Goal: Information Seeking & Learning: Learn about a topic

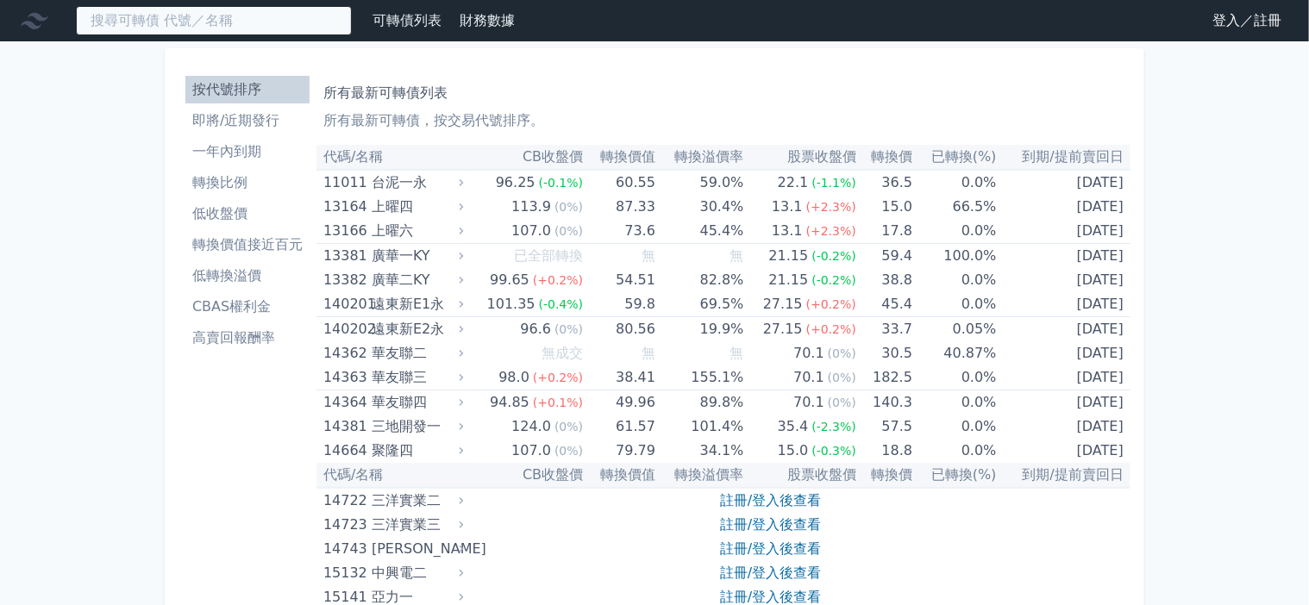
click at [338, 25] on input at bounding box center [214, 20] width 276 height 29
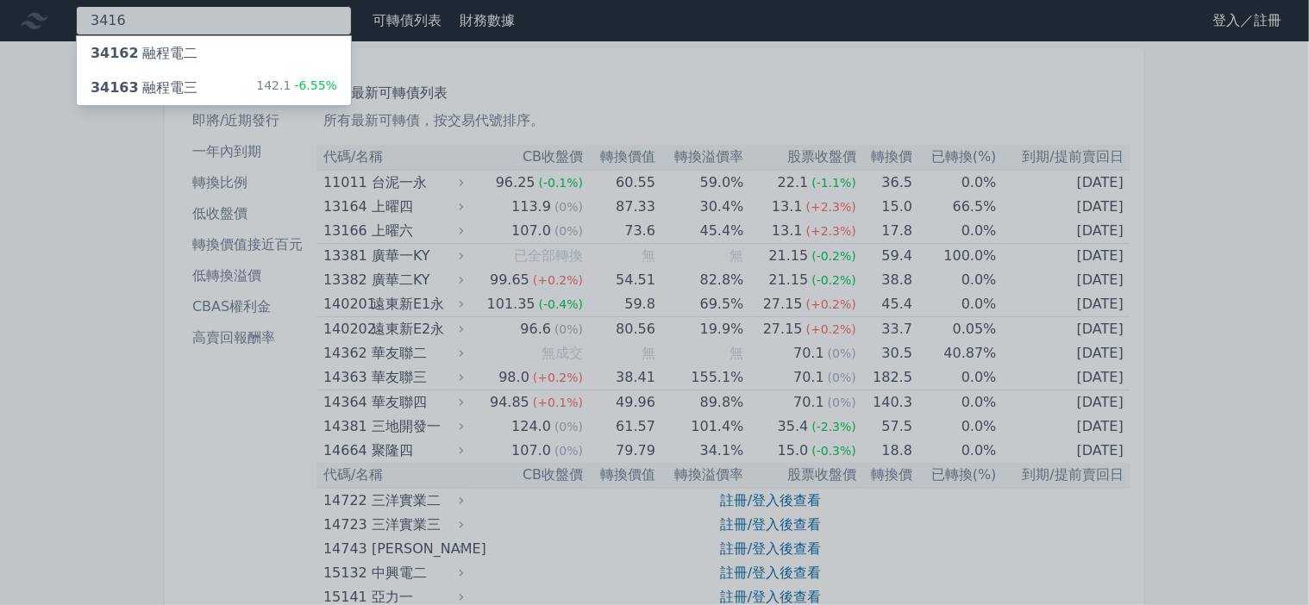
type input "3416"
click at [255, 105] on div "34163 融程電三 142.1 -6.55%" at bounding box center [214, 88] width 274 height 34
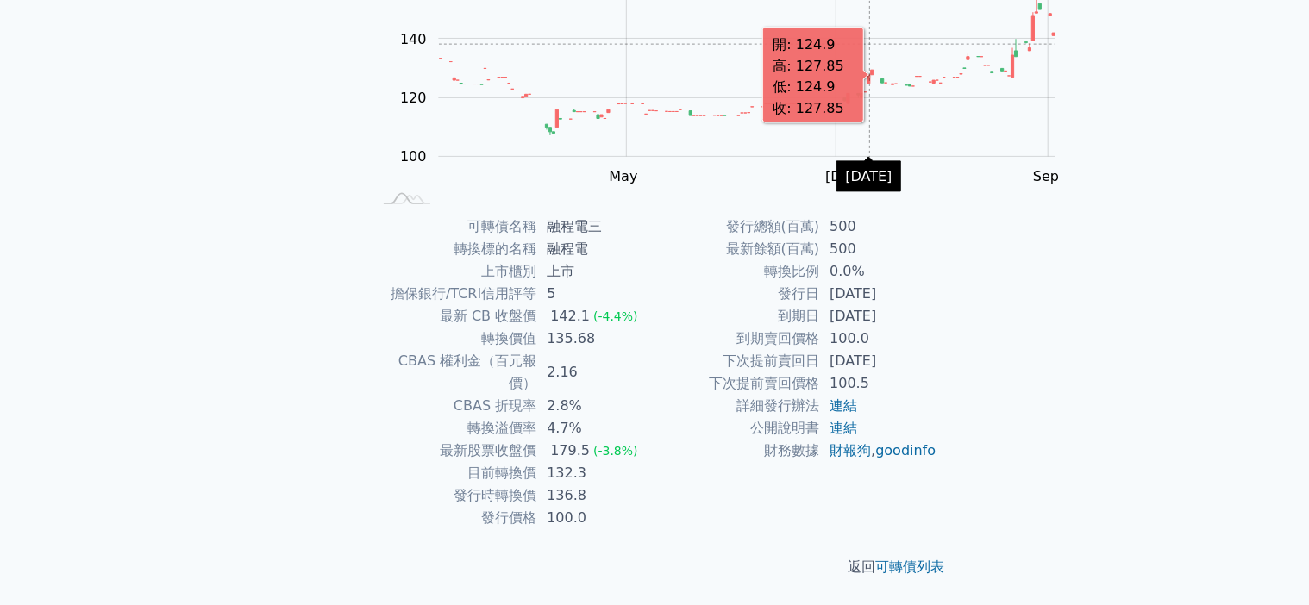
scroll to position [332, 0]
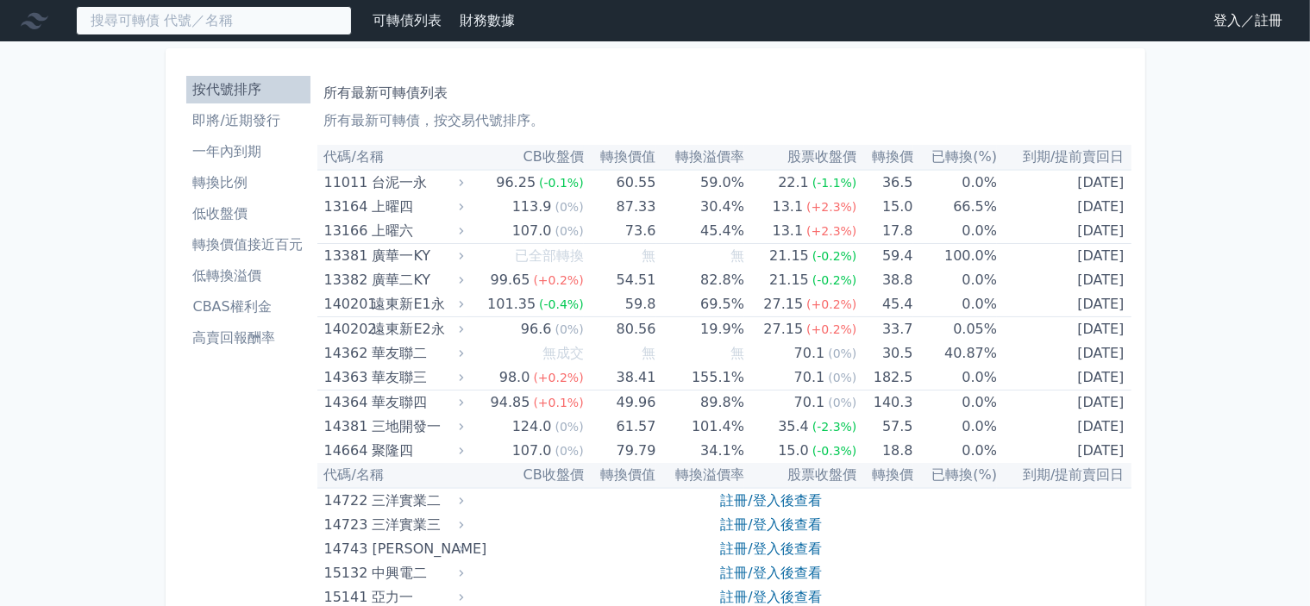
click at [341, 19] on input at bounding box center [214, 20] width 276 height 29
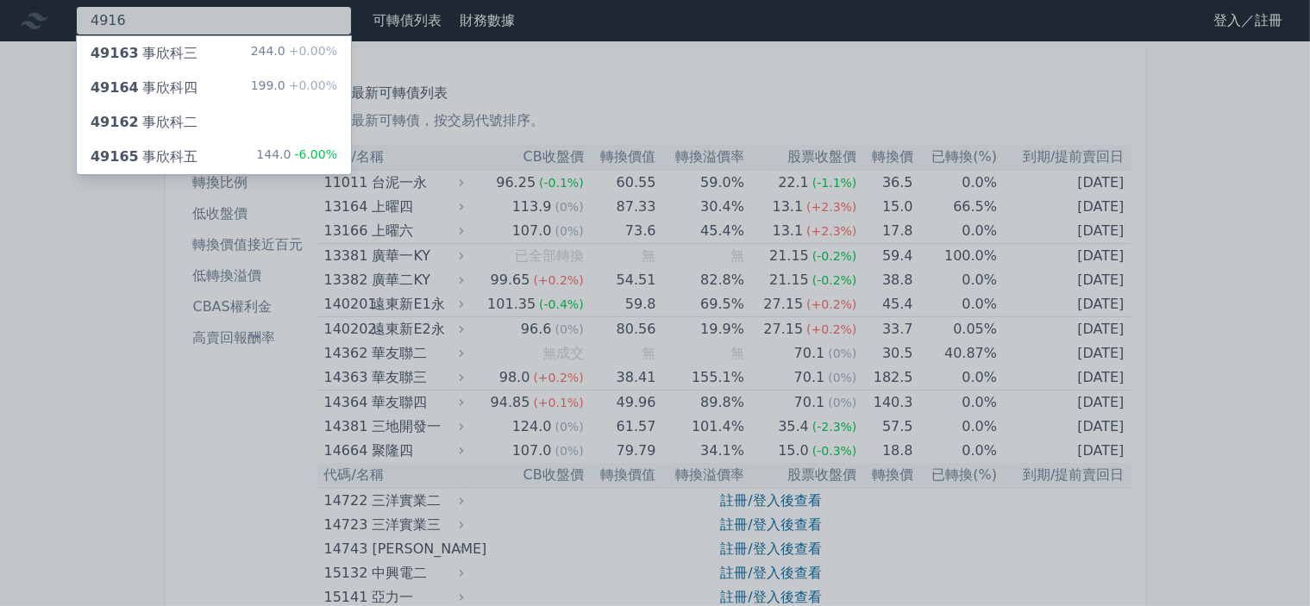
type input "4916"
click at [263, 67] on div "49163 事欣科三 244.0 +0.00%" at bounding box center [214, 53] width 274 height 34
